Goal: Feedback & Contribution: Contribute content

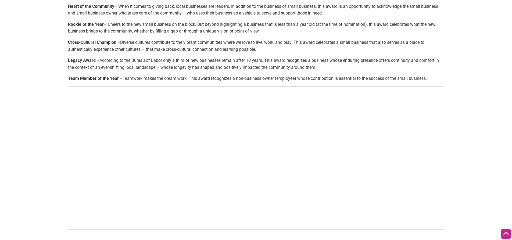
scroll to position [137, 0]
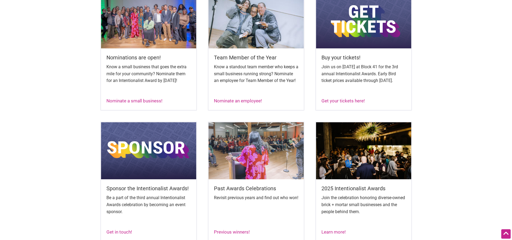
scroll to position [242, 0]
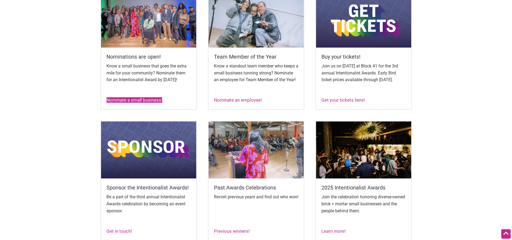
click at [140, 103] on link "Nominate a small business!" at bounding box center [134, 99] width 56 height 5
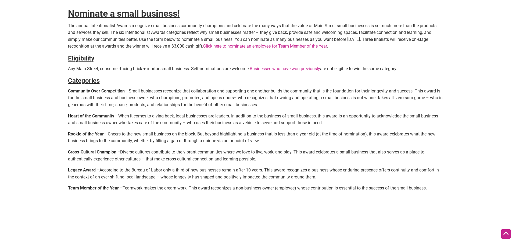
click at [122, 102] on p "Community Over Competition – Small businesses recognize that collaboration and …" at bounding box center [256, 98] width 376 height 21
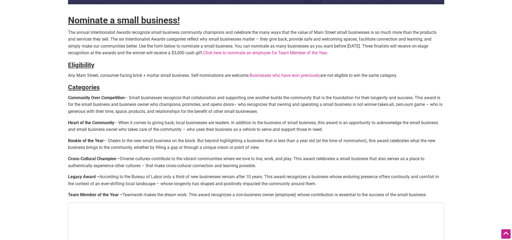
scroll to position [161, 0]
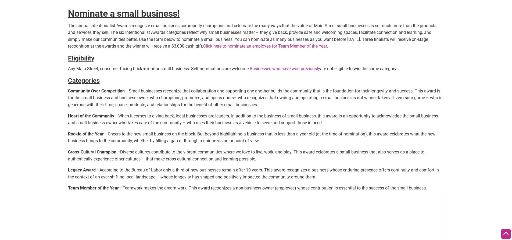
click at [280, 12] on h1 "Nominate a small business!" at bounding box center [256, 13] width 376 height 13
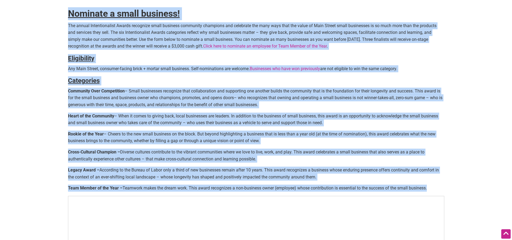
drag, startPoint x: 69, startPoint y: 39, endPoint x: 437, endPoint y: 185, distance: 396.4
click at [435, 186] on div "Nominate a small business! The annual Intentionalist Awards recognize small bus…" at bounding box center [256, 104] width 376 height 476
copy div "Loremips d sitam consecte! Adi elitse Doeiusmodtempo Incidi utlaboree dolor mag…"
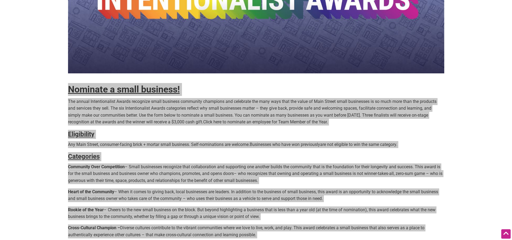
scroll to position [81, 0]
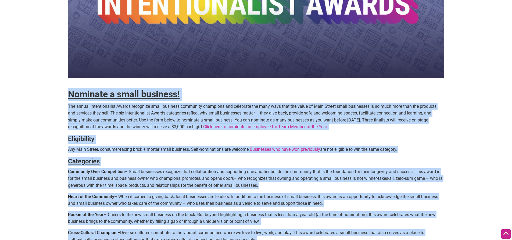
drag, startPoint x: 53, startPoint y: 121, endPoint x: 73, endPoint y: 125, distance: 20.3
click at [53, 121] on body "× Menu 0 Add a Business Map Blog Store Offers Intentionalist Cards Buy Black Ca…" at bounding box center [256, 39] width 512 height 240
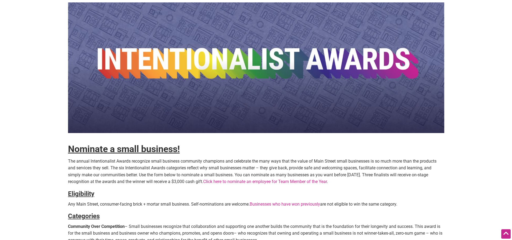
scroll to position [0, 0]
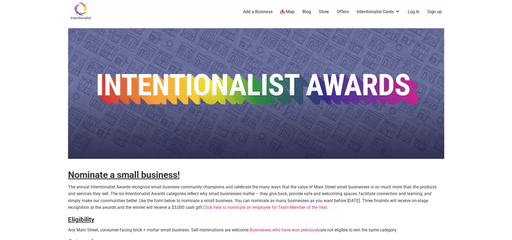
click at [178, 64] on img at bounding box center [256, 93] width 376 height 131
